Goal: Task Accomplishment & Management: Use online tool/utility

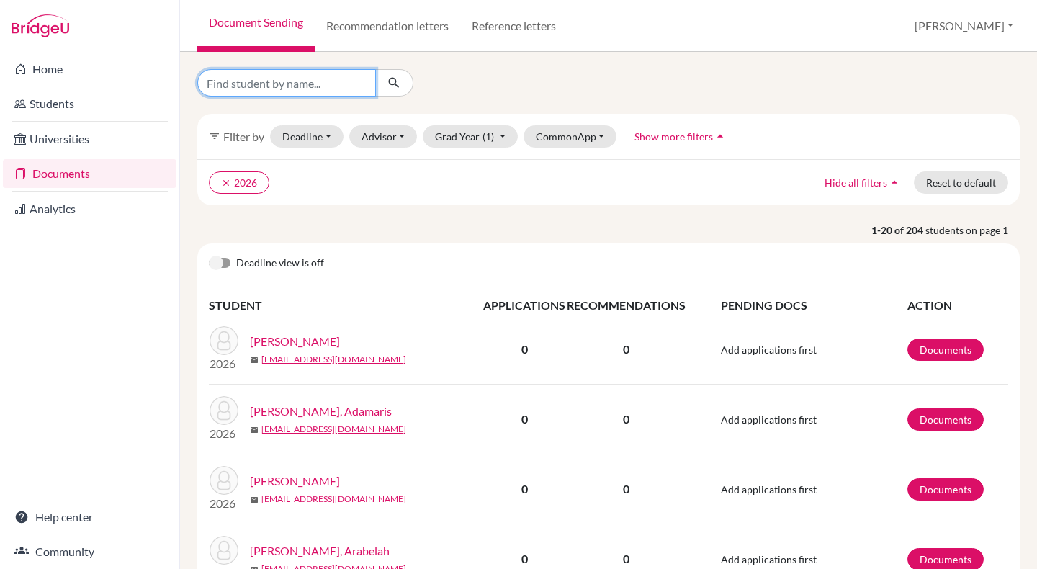
click at [323, 84] on input "Find student by name..." at bounding box center [286, 82] width 179 height 27
click at [295, 93] on input "Find student by name..." at bounding box center [286, 82] width 179 height 27
type input "[PERSON_NAME]"
click at [400, 86] on icon "submit" at bounding box center [394, 83] width 14 height 14
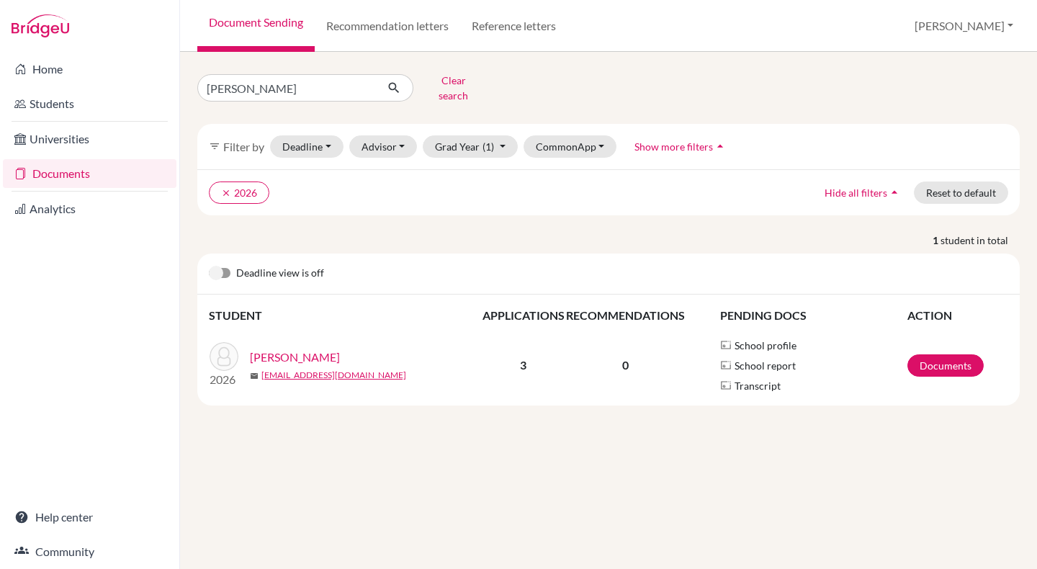
click at [315, 348] on link "[PERSON_NAME]" at bounding box center [295, 356] width 90 height 17
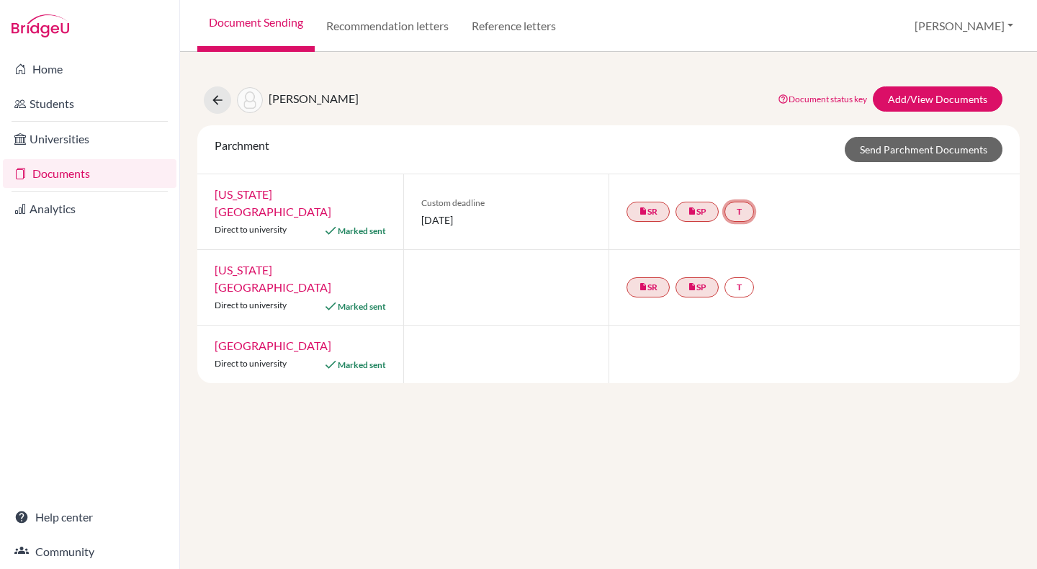
click at [750, 207] on link "T" at bounding box center [739, 212] width 30 height 20
click at [797, 206] on div "insert_drive_file SR insert_drive_file SP T Transcript undefined Incomplete" at bounding box center [813, 211] width 411 height 75
click at [926, 99] on link "Add/View Documents" at bounding box center [938, 98] width 130 height 25
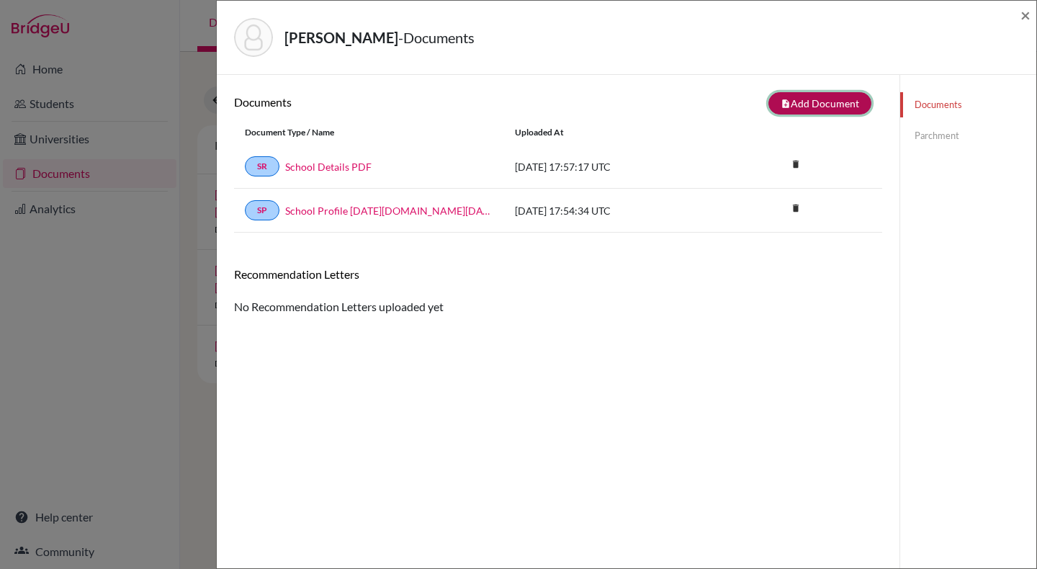
click at [821, 99] on button "note_add Add Document" at bounding box center [819, 103] width 103 height 22
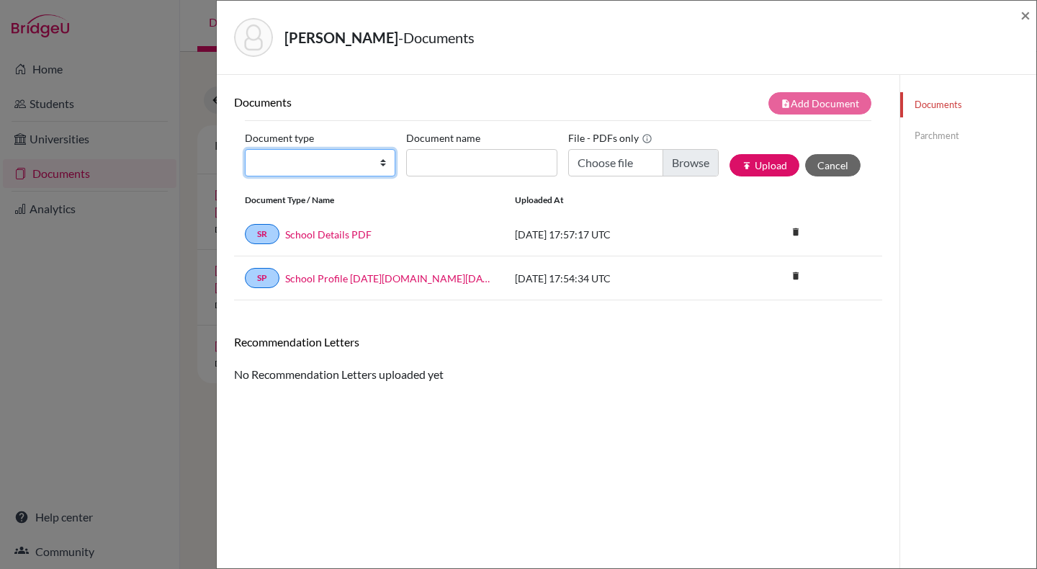
select select "2"
click option "Transcript" at bounding box center [0, 0] width 0 height 0
click at [457, 168] on input "Document name" at bounding box center [481, 162] width 150 height 27
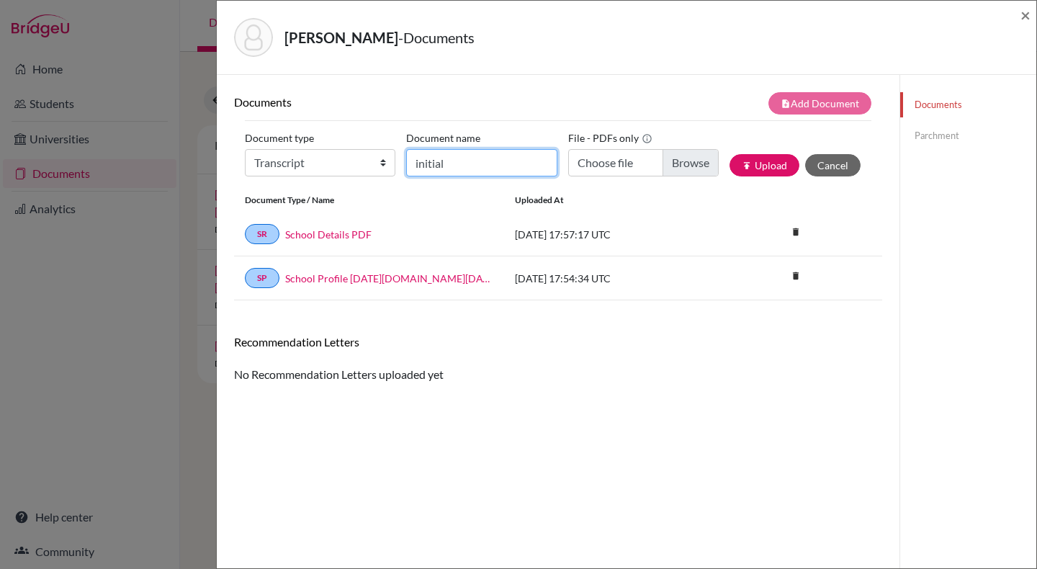
type input "initial"
click at [636, 163] on input "Choose file" at bounding box center [643, 162] width 150 height 27
type input "C:\fakepath\Caffarelli, Jayda initial.pdf"
click at [768, 168] on button "publish Upload" at bounding box center [764, 165] width 70 height 22
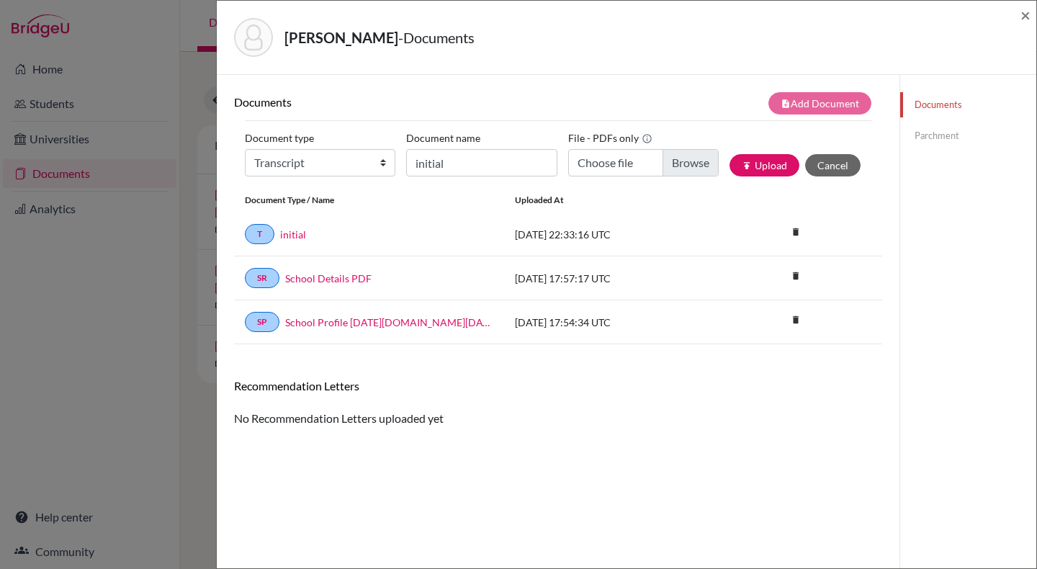
click at [937, 132] on link "Parchment" at bounding box center [968, 135] width 136 height 25
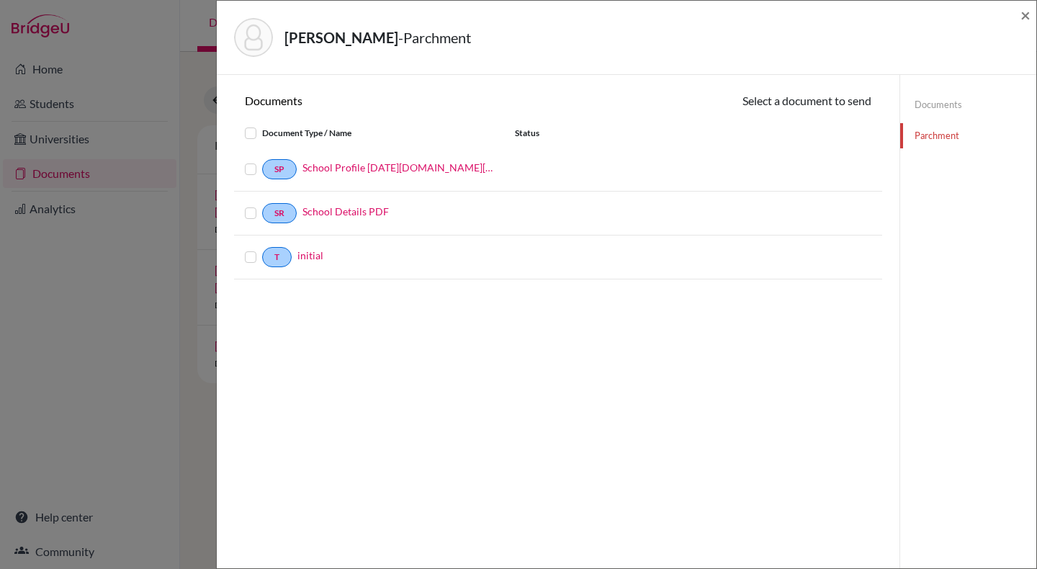
click at [262, 248] on label at bounding box center [262, 248] width 0 height 0
click at [0, 0] on input "checkbox" at bounding box center [0, 0] width 0 height 0
click at [822, 100] on button "Continue" at bounding box center [831, 103] width 80 height 22
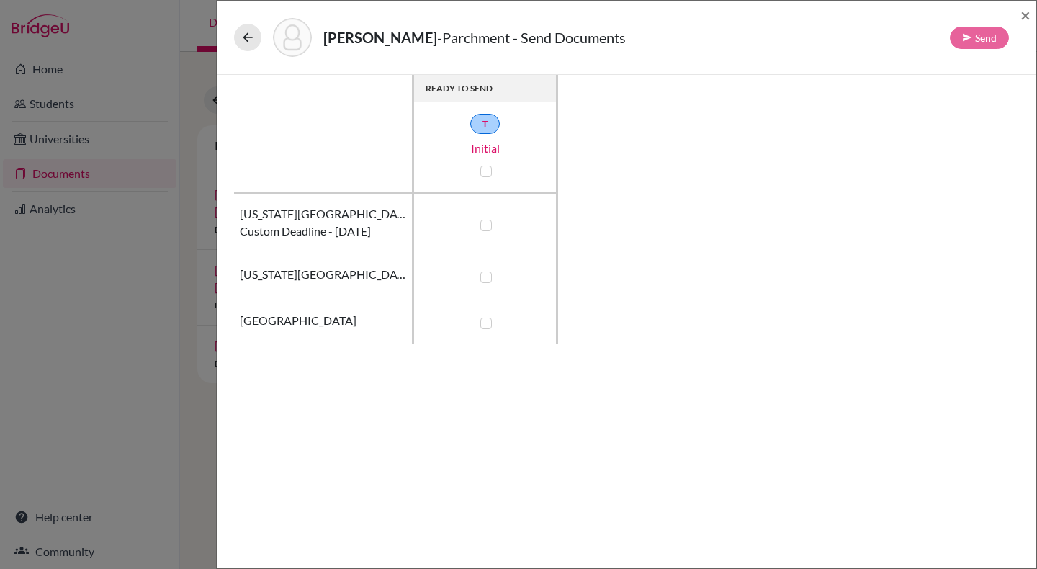
click at [496, 220] on td at bounding box center [486, 223] width 144 height 58
click at [486, 225] on label at bounding box center [486, 226] width 12 height 12
click at [486, 225] on input "checkbox" at bounding box center [483, 224] width 12 height 14
checkbox input "true"
click at [486, 279] on label at bounding box center [486, 277] width 12 height 12
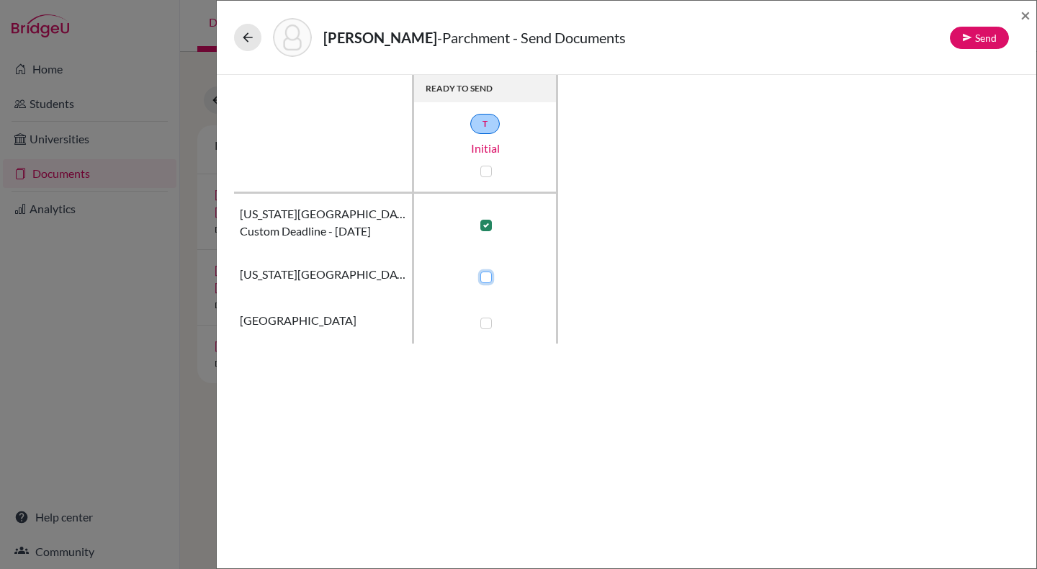
click at [486, 279] on input "checkbox" at bounding box center [483, 276] width 12 height 14
checkbox input "true"
click at [484, 325] on label at bounding box center [486, 324] width 12 height 12
click at [484, 325] on input "checkbox" at bounding box center [483, 322] width 12 height 14
checkbox input "true"
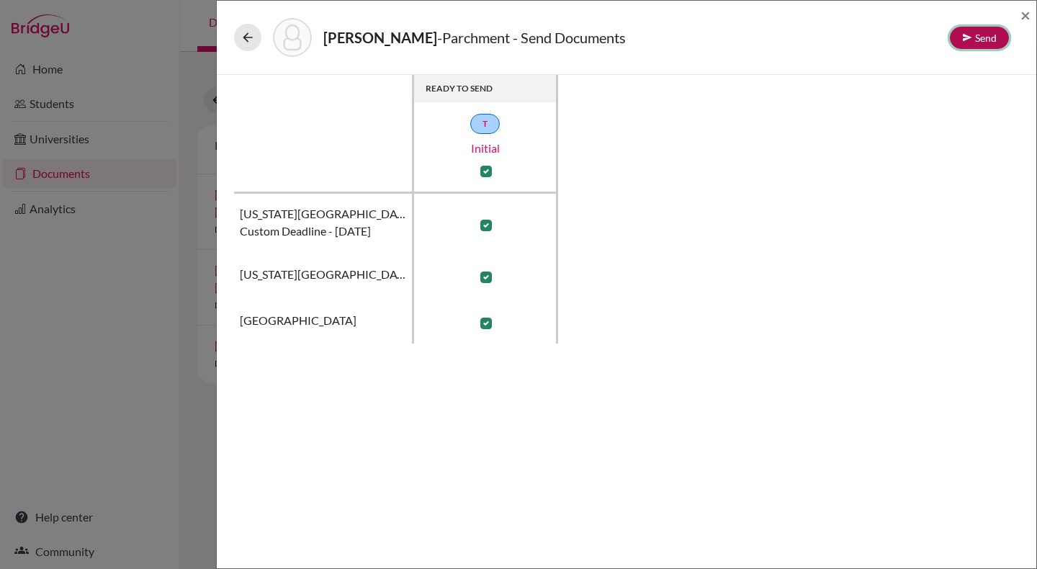
click at [983, 34] on button "Send" at bounding box center [979, 38] width 59 height 22
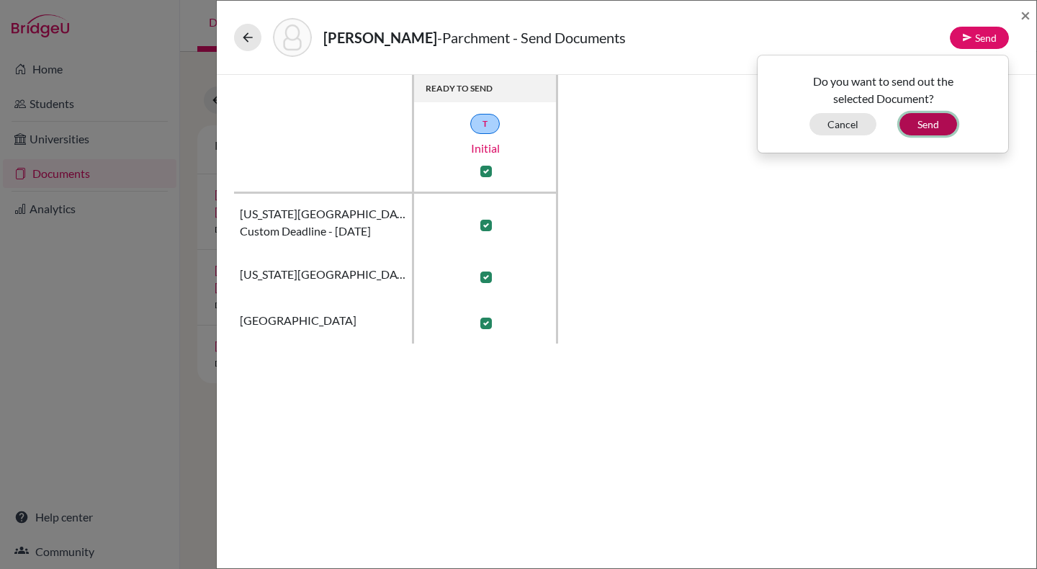
click at [928, 125] on button "Send" at bounding box center [928, 124] width 58 height 22
checkbox input "false"
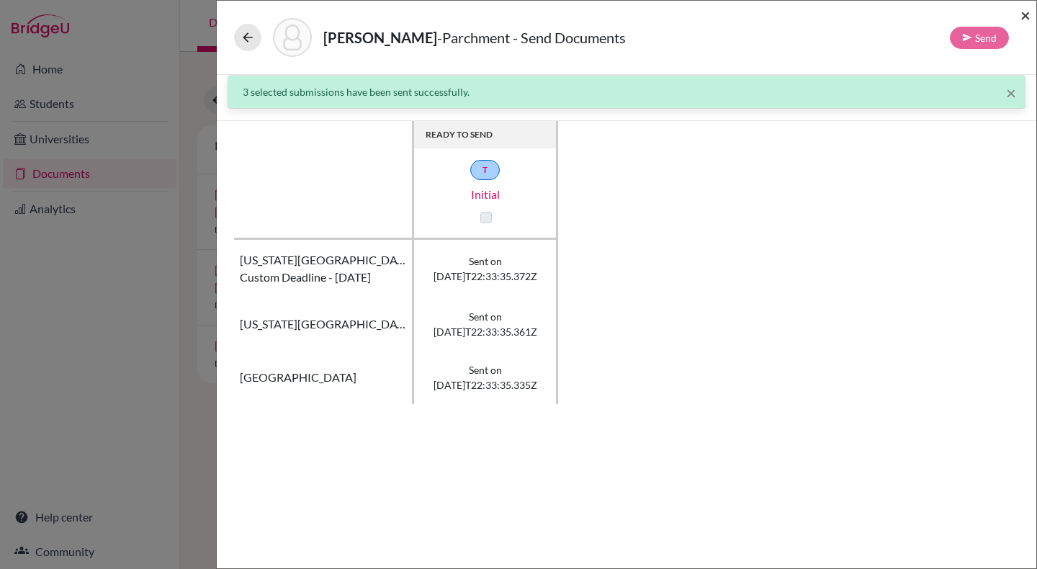
click at [1025, 16] on span "×" at bounding box center [1025, 14] width 10 height 21
